Goal: Find specific page/section: Find specific page/section

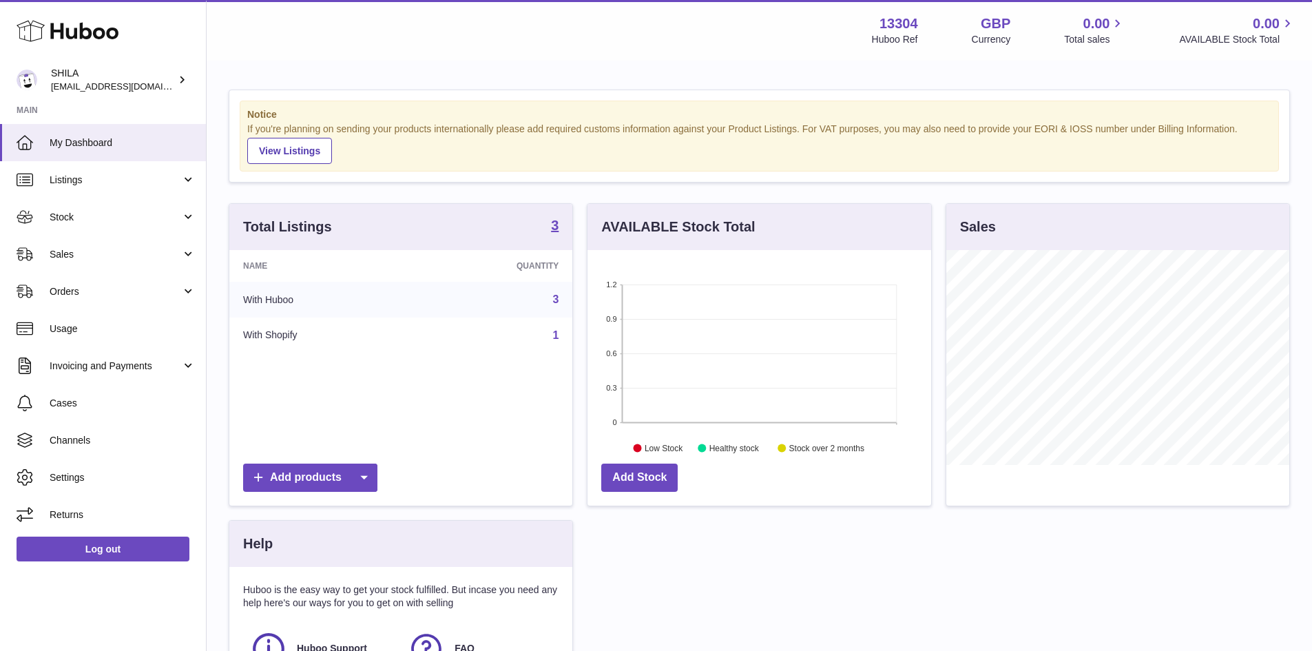
scroll to position [215, 344]
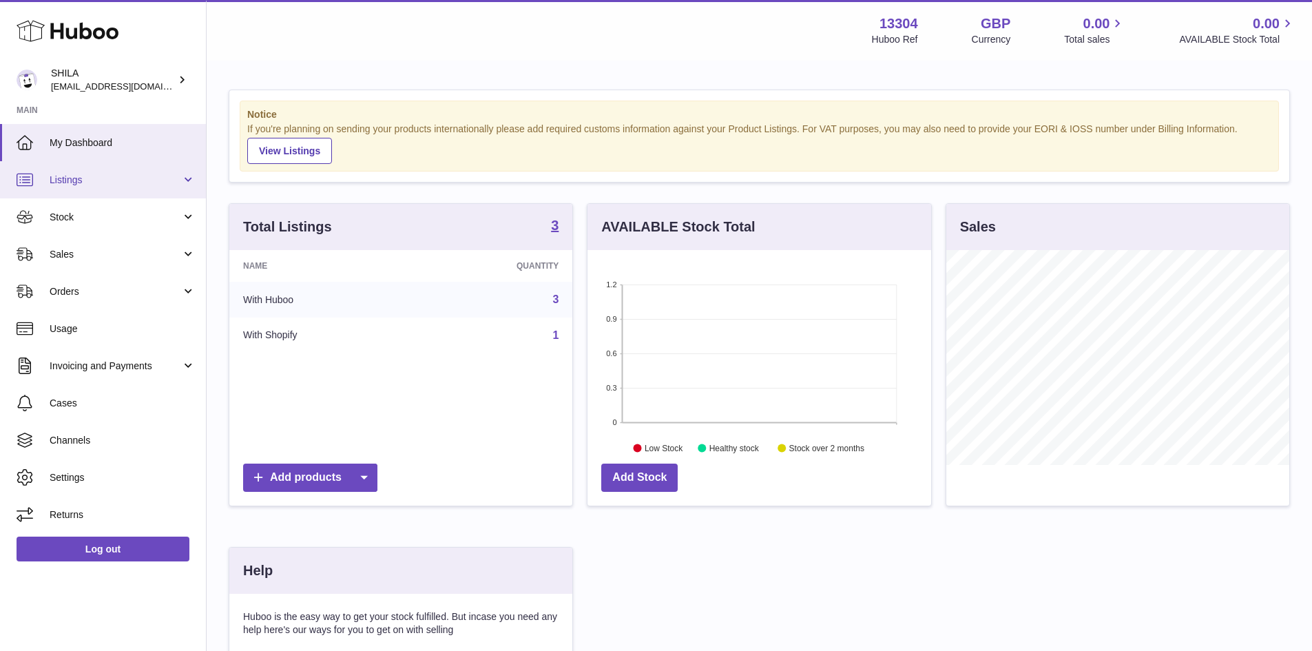
click at [94, 180] on span "Listings" at bounding box center [116, 180] width 132 height 13
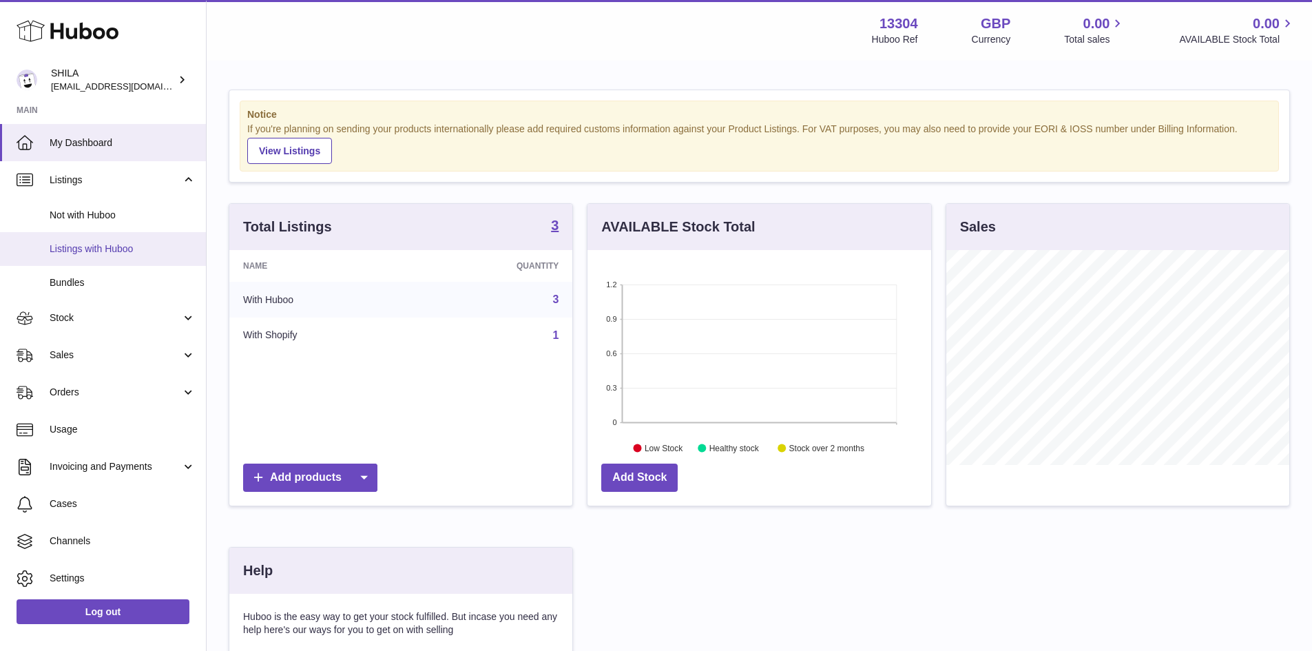
click at [105, 246] on span "Listings with Huboo" at bounding box center [123, 248] width 146 height 13
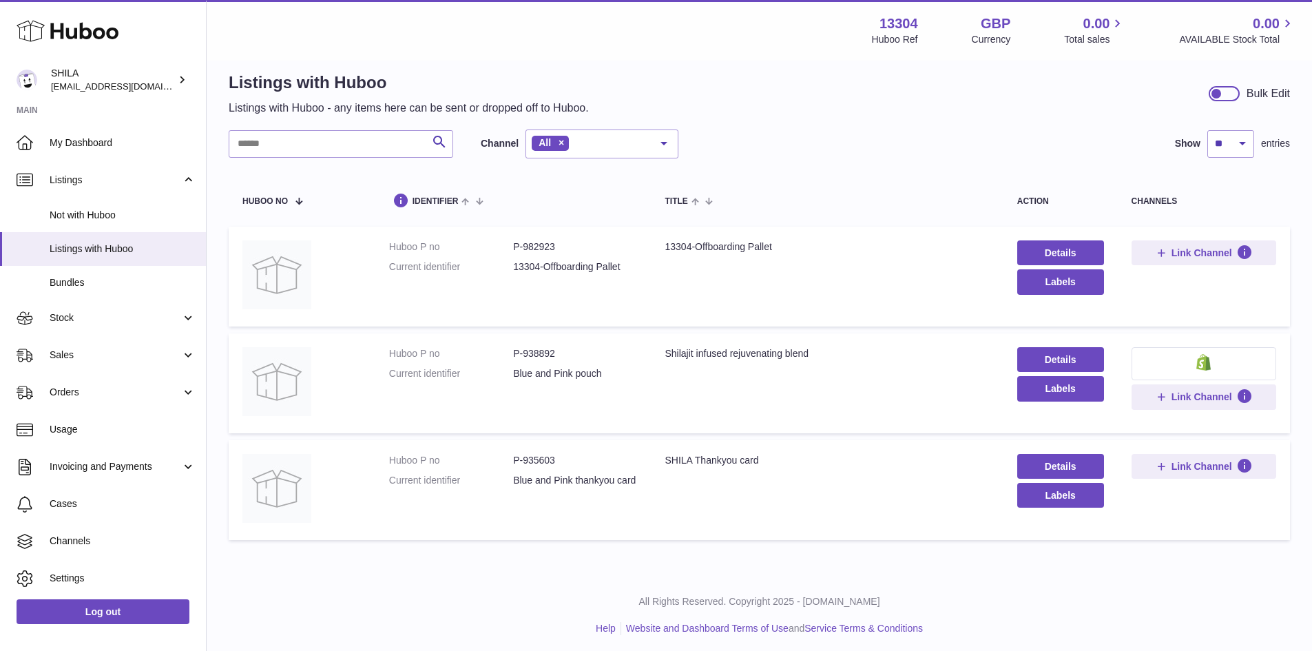
scroll to position [23, 0]
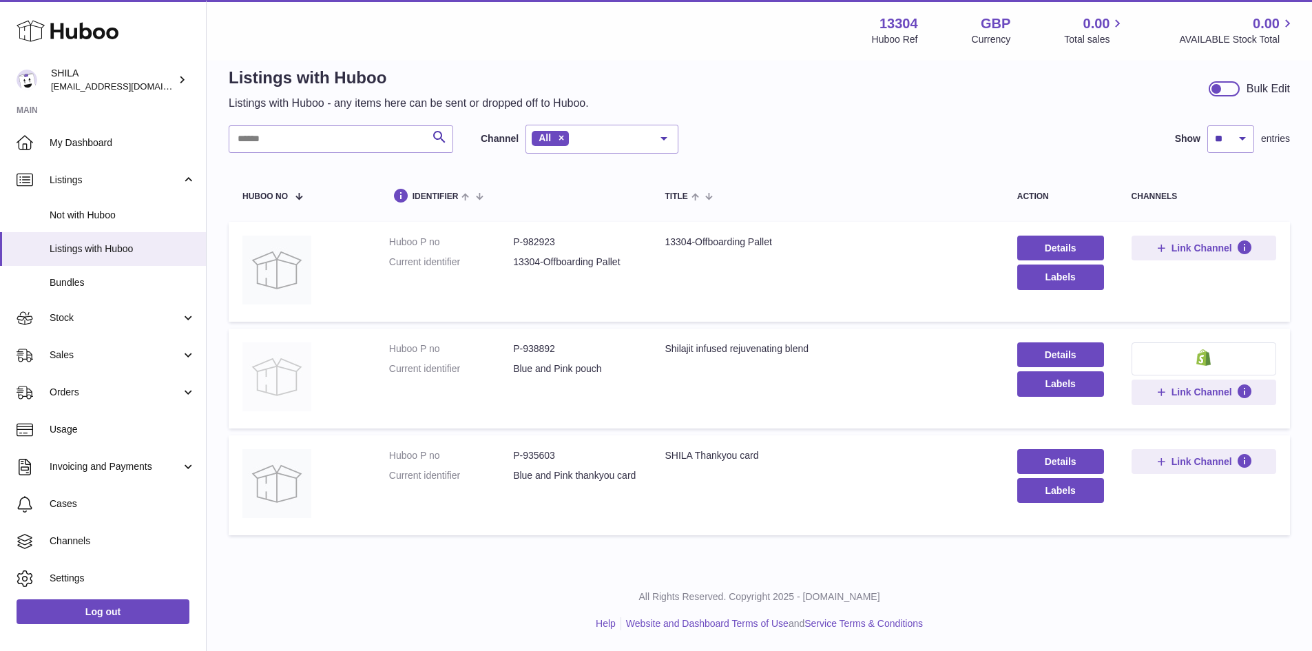
click at [272, 371] on img at bounding box center [276, 376] width 69 height 69
